Goal: Task Accomplishment & Management: Manage account settings

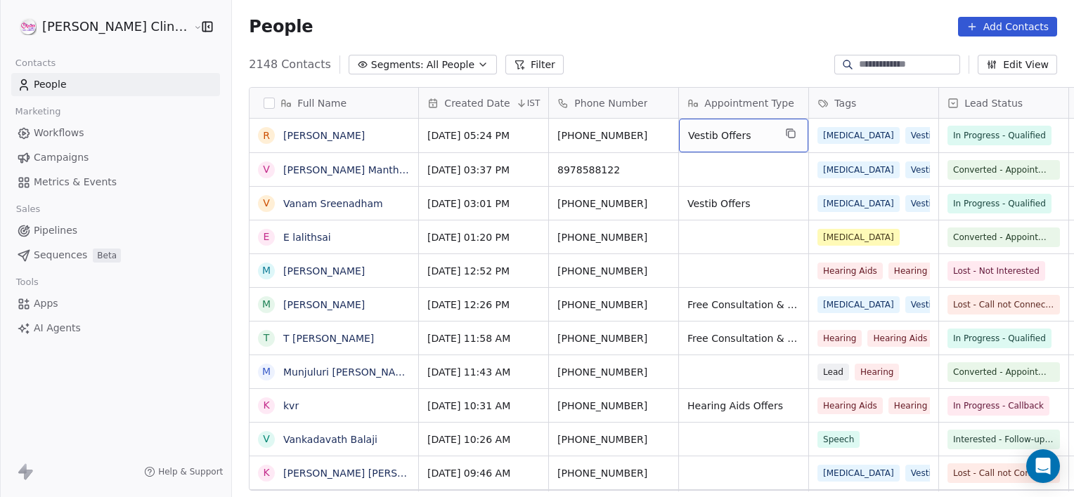
scroll to position [427, 873]
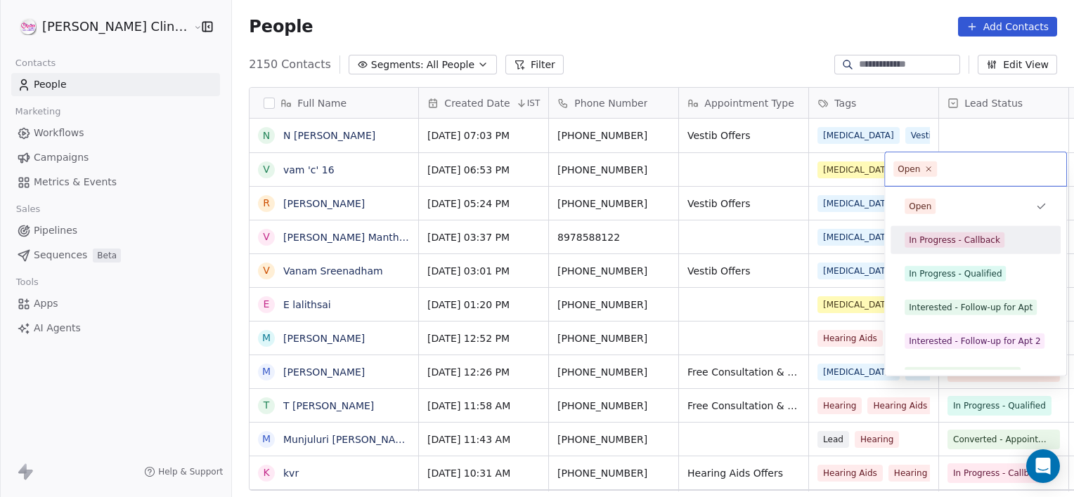
click at [952, 239] on div "In Progress - Callback" at bounding box center [953, 240] width 91 height 13
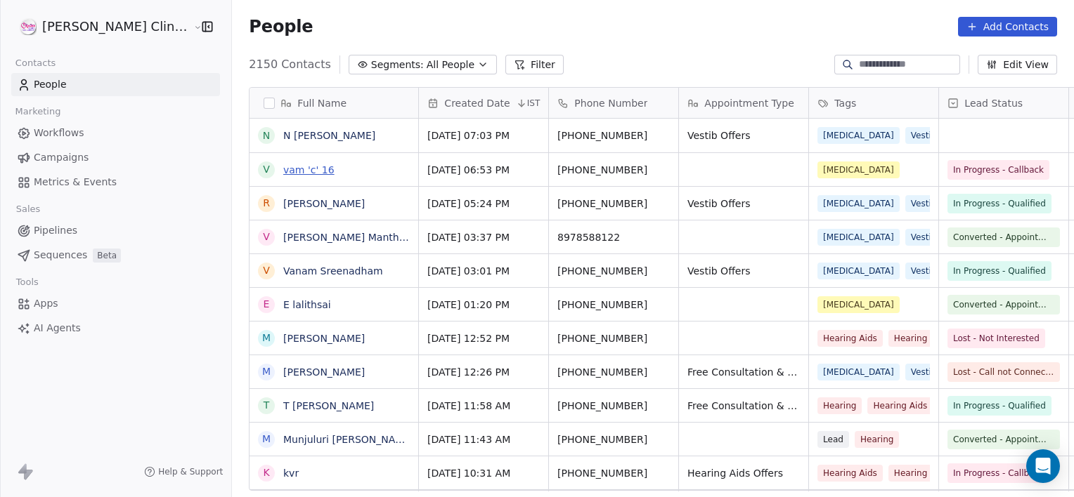
click at [283, 166] on link "vam 'c' 16" at bounding box center [308, 169] width 51 height 11
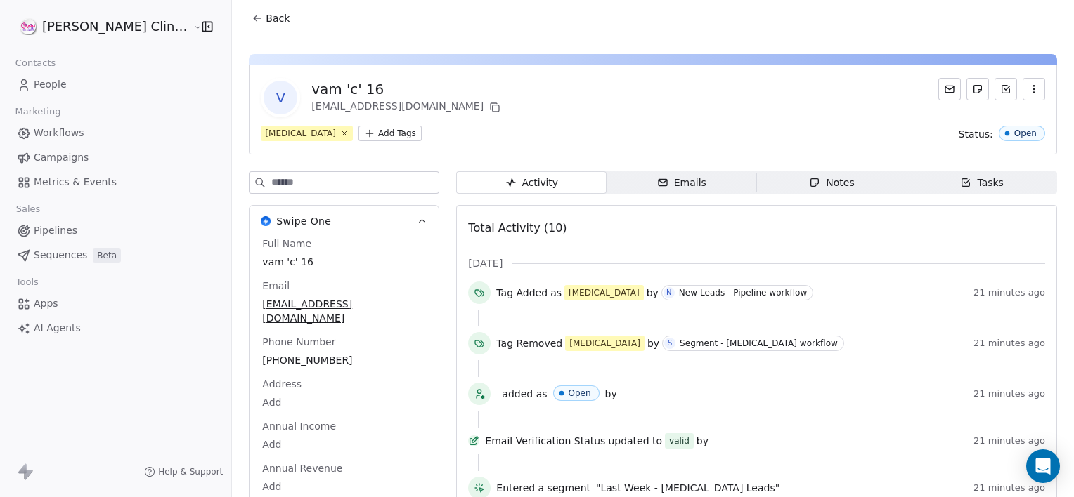
click at [775, 181] on span "Notes Notes" at bounding box center [832, 182] width 150 height 22
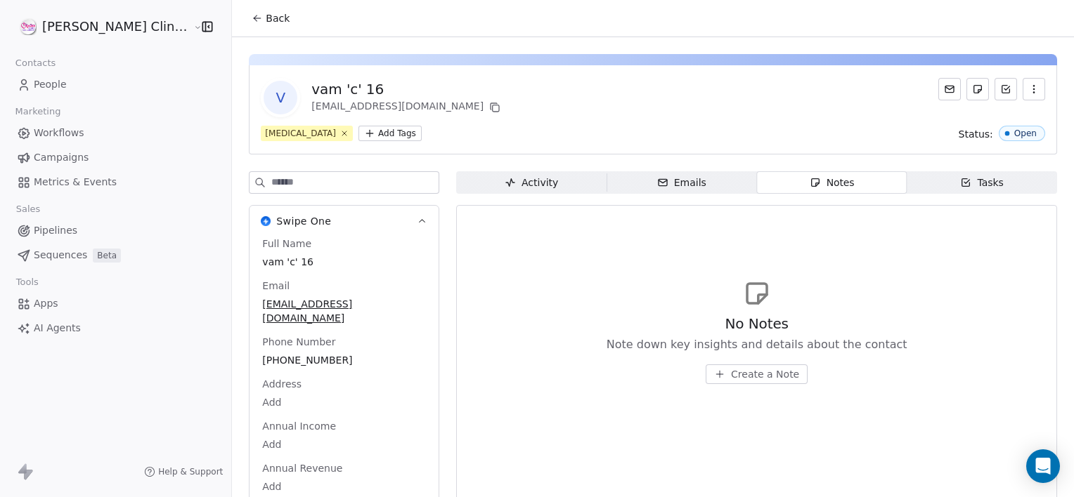
click at [732, 382] on button "Create a Note" at bounding box center [756, 375] width 102 height 20
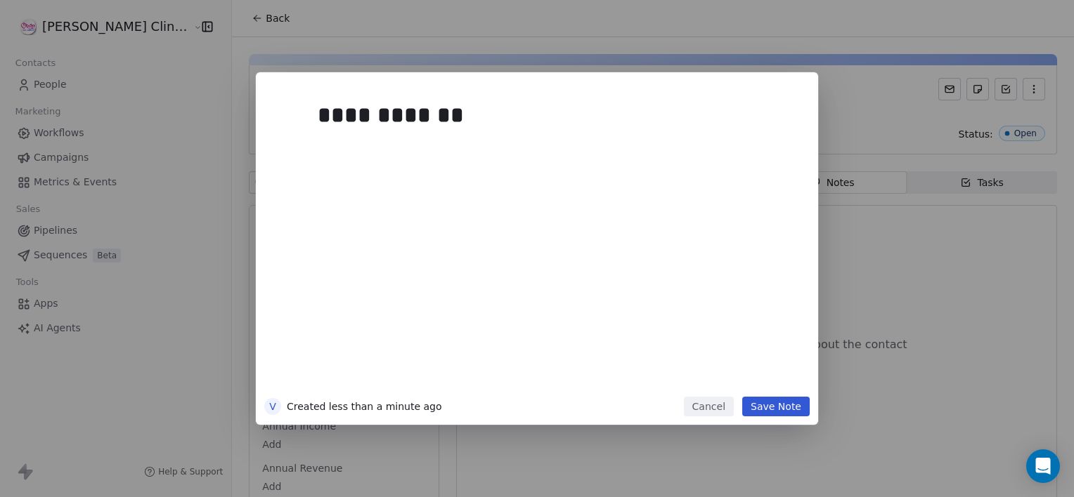
click at [771, 406] on button "Save Note" at bounding box center [775, 407] width 67 height 20
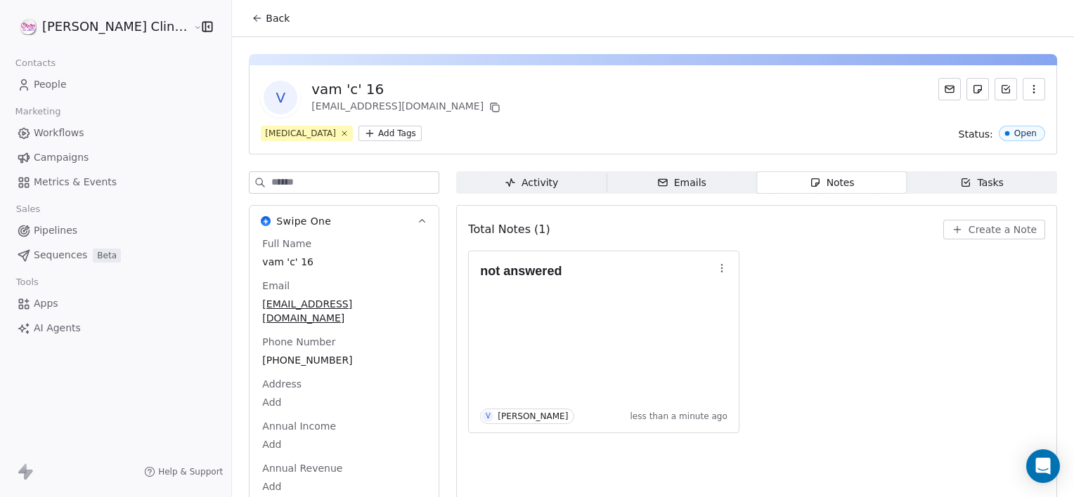
click at [243, 25] on button "Back" at bounding box center [270, 18] width 55 height 25
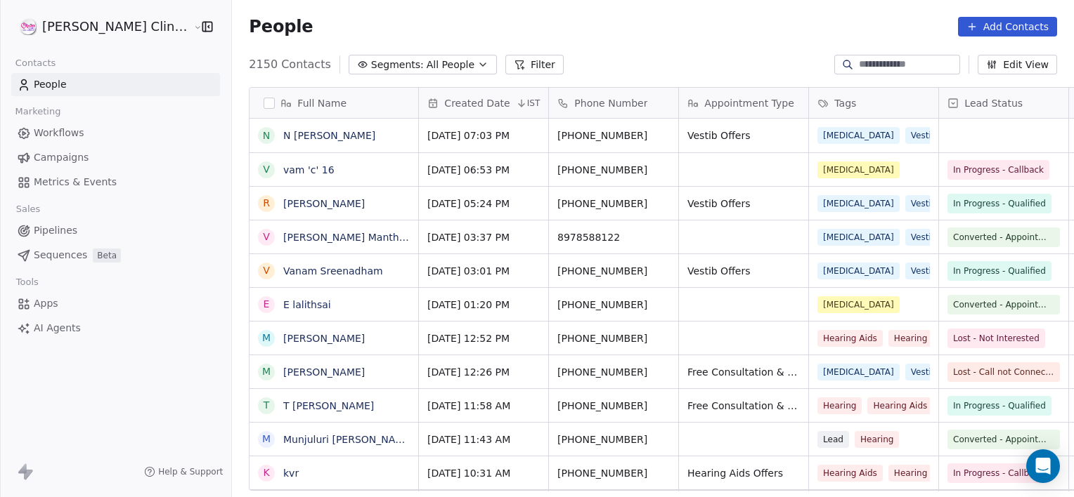
scroll to position [427, 873]
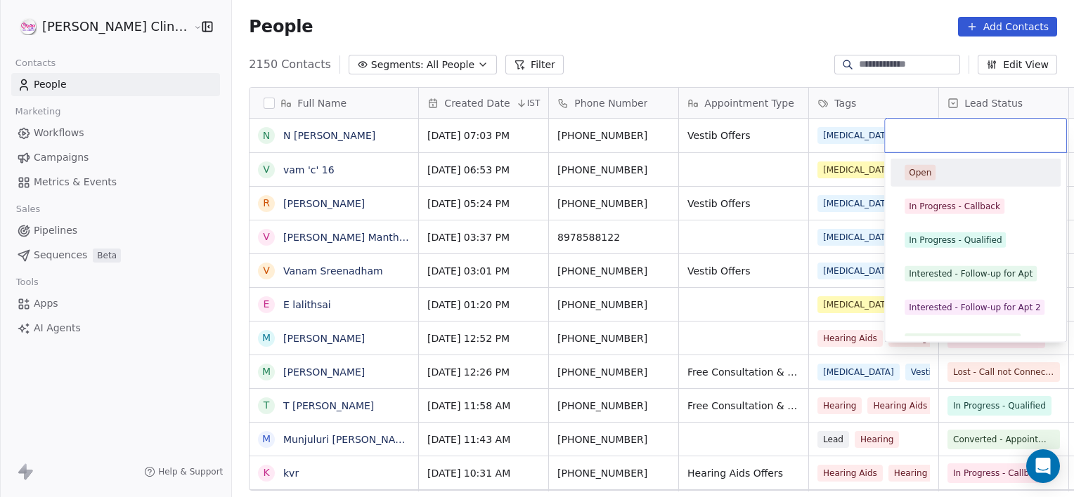
click at [874, 176] on html "[PERSON_NAME] Clinic External Contacts People Marketing Workflows Campaigns Met…" at bounding box center [537, 248] width 1074 height 497
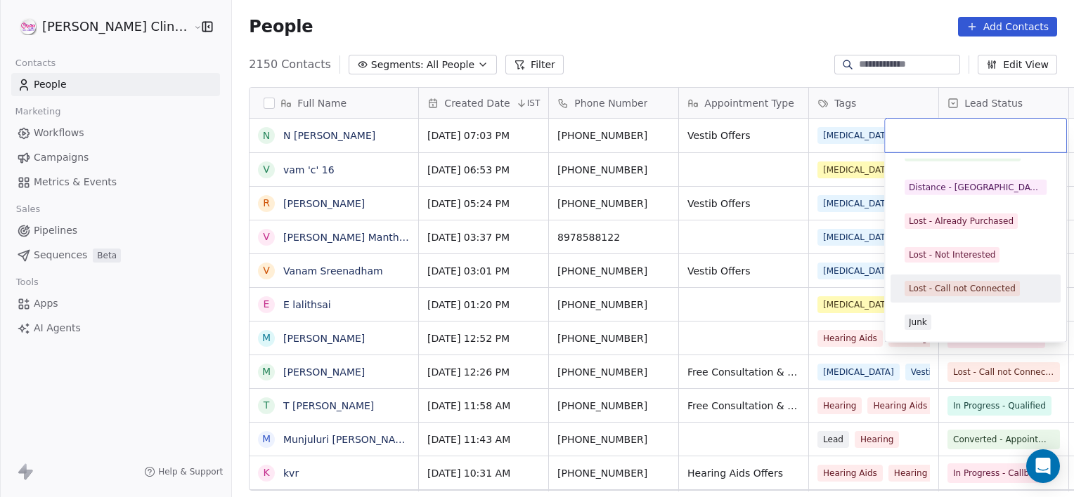
click at [921, 294] on span "Lost - Call not Connected" at bounding box center [961, 288] width 115 height 15
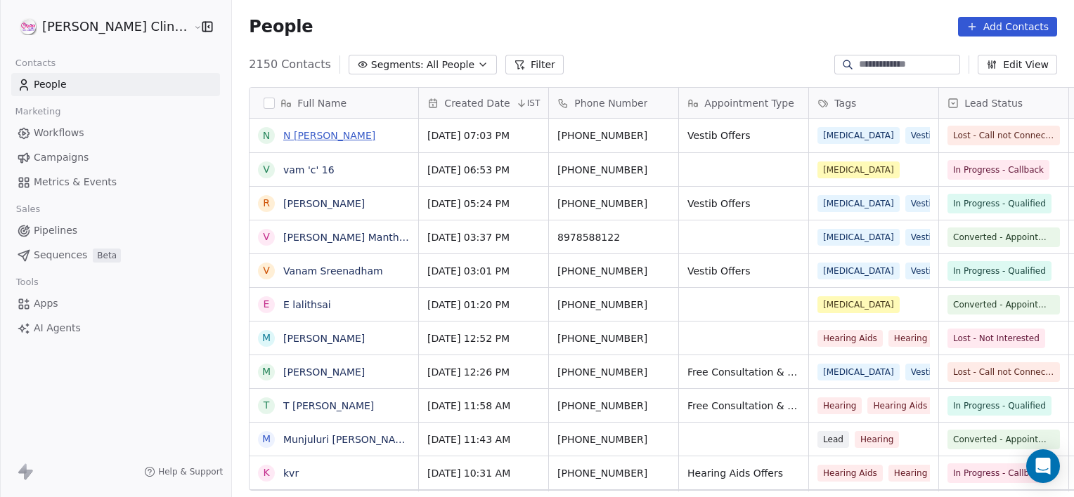
click at [283, 138] on link "N [PERSON_NAME]" at bounding box center [329, 135] width 92 height 11
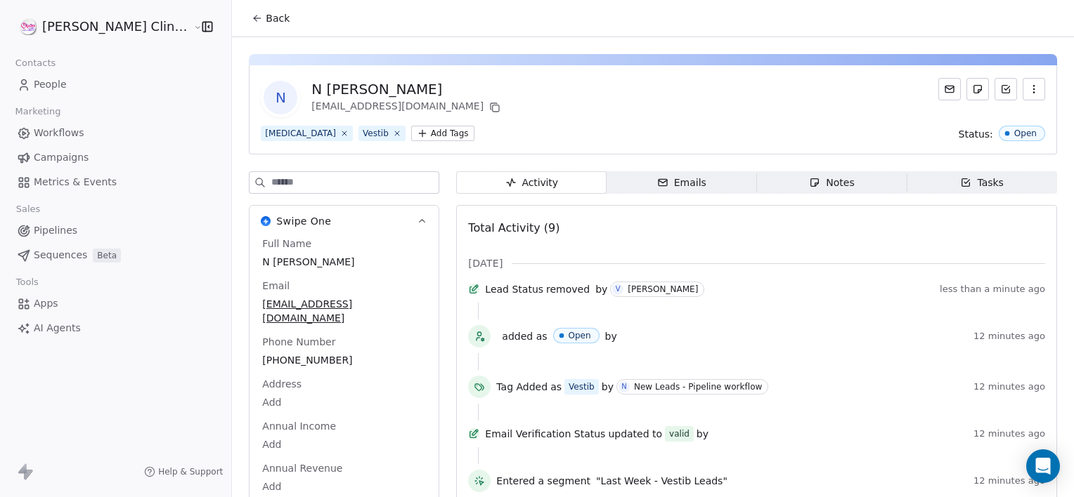
click at [812, 185] on div "Notes" at bounding box center [831, 183] width 45 height 15
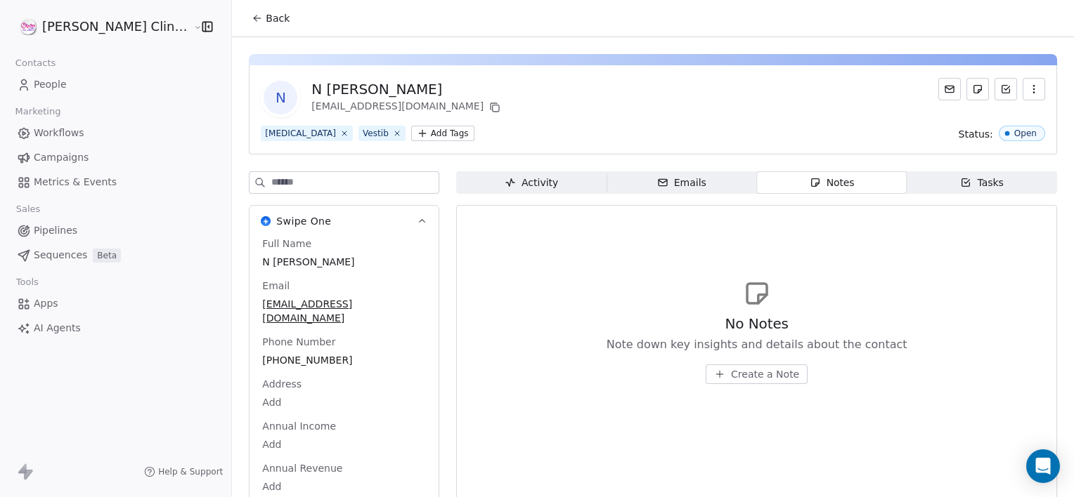
click at [731, 381] on span "Create a Note" at bounding box center [765, 374] width 68 height 14
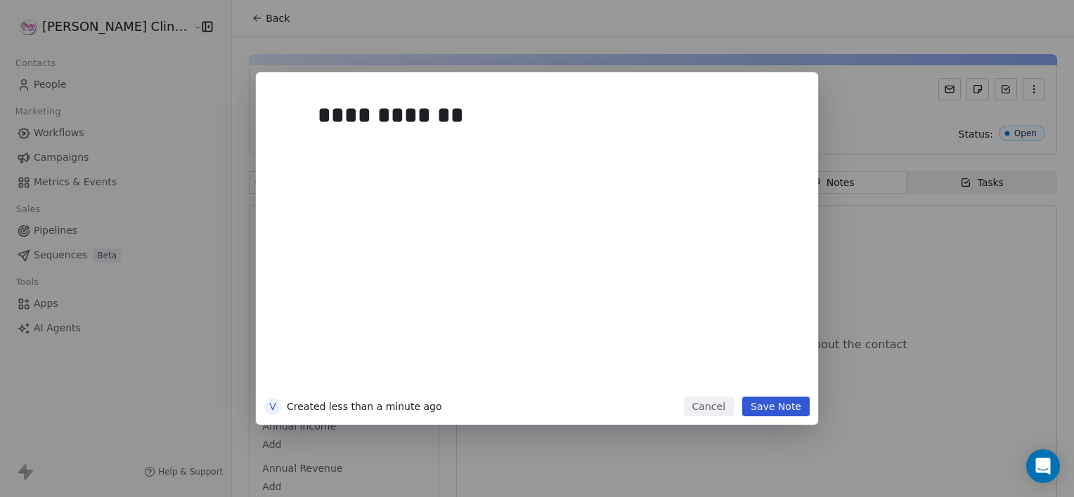
click at [772, 408] on button "Save Note" at bounding box center [775, 407] width 67 height 20
